Goal: Task Accomplishment & Management: Manage account settings

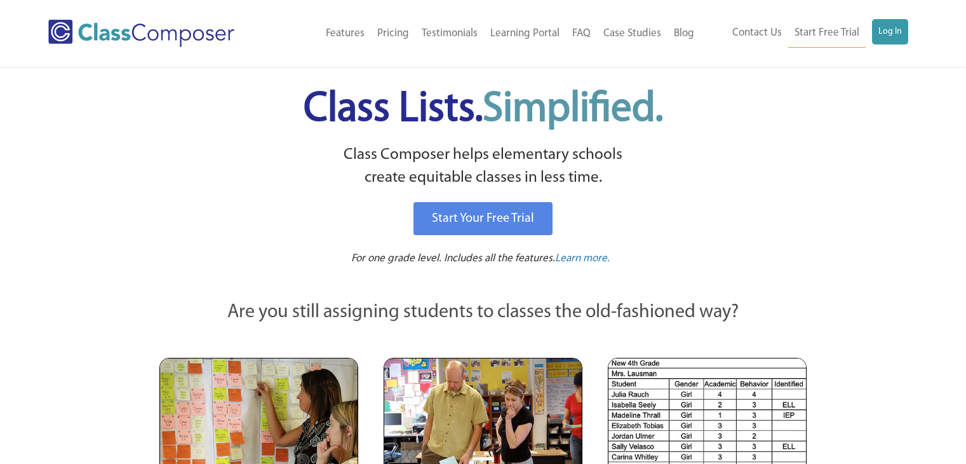
click at [896, 29] on link "Log In" at bounding box center [890, 31] width 36 height 25
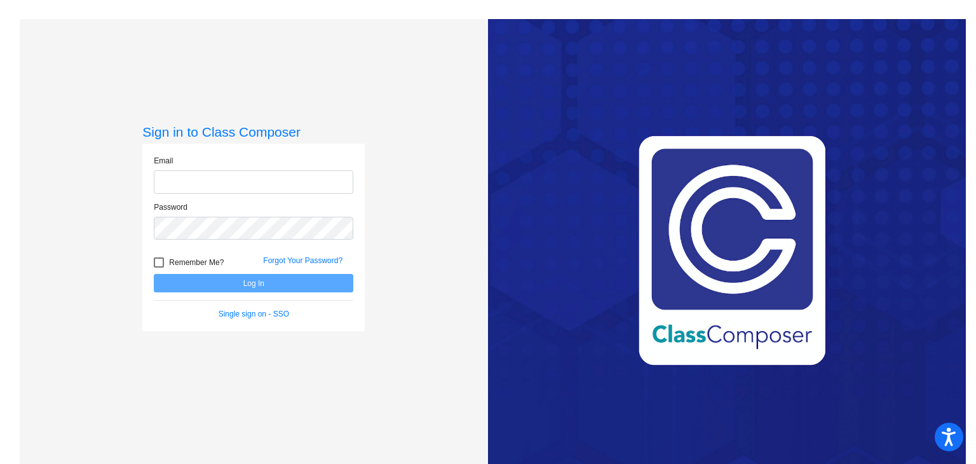
type input "[EMAIL_ADDRESS][DOMAIN_NAME]"
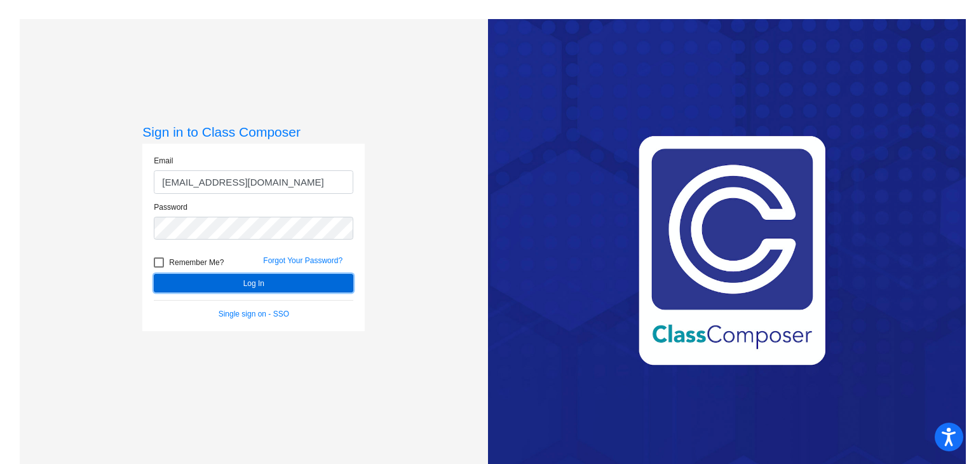
click at [270, 286] on button "Log In" at bounding box center [253, 283] width 199 height 18
